Goal: Task Accomplishment & Management: Complete application form

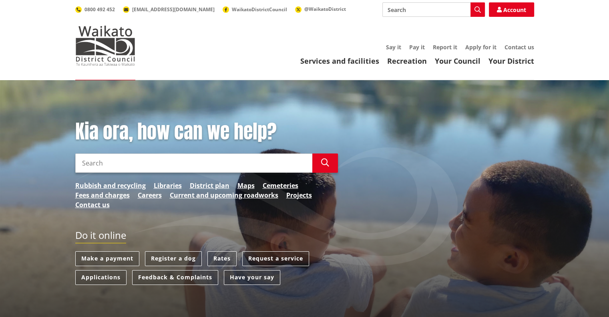
click at [399, 13] on input "Search" at bounding box center [434, 9] width 103 height 14
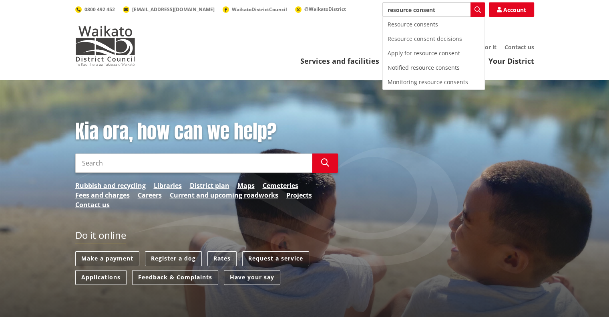
type input "resource consent"
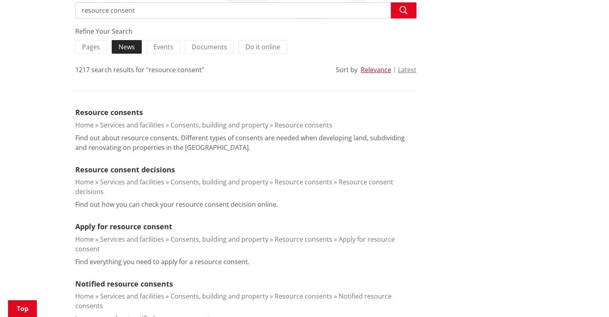
scroll to position [160, 0]
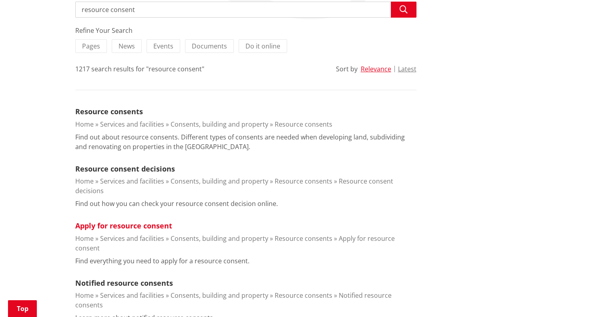
click at [110, 224] on link "Apply for resource consent" at bounding box center [123, 226] width 97 height 10
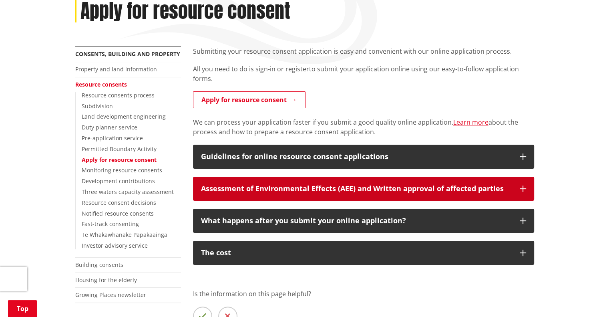
scroll to position [120, 0]
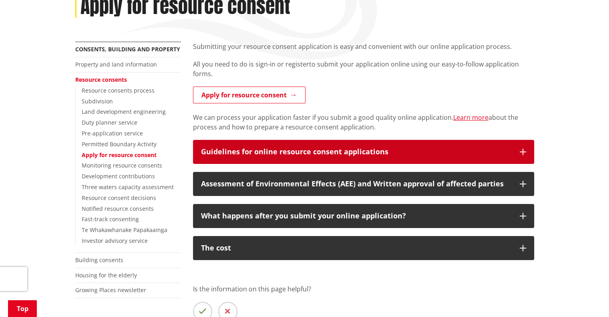
click at [440, 151] on div "Guidelines for online resource consent applications" at bounding box center [356, 152] width 311 height 8
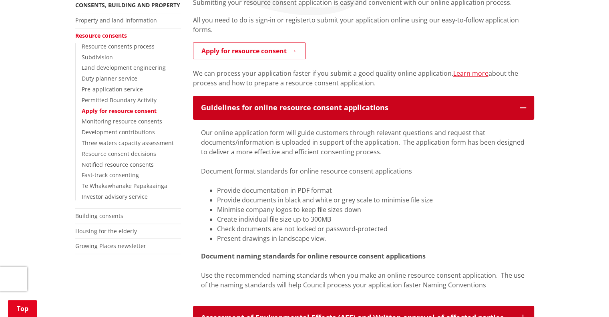
scroll to position [160, 0]
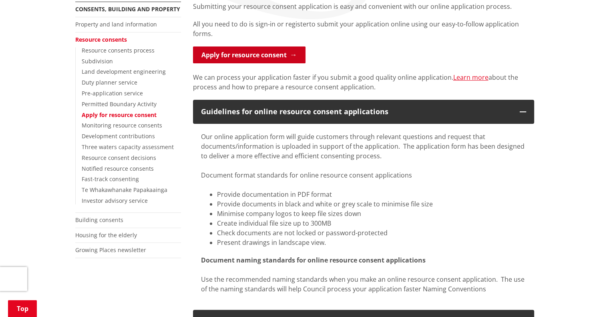
click at [259, 54] on link "Apply for resource consent" at bounding box center [249, 54] width 113 height 17
